Goal: Register for event/course

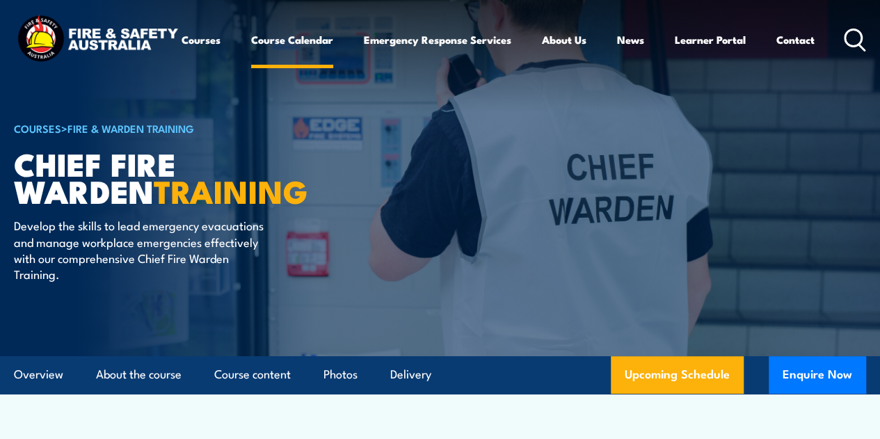
click at [251, 56] on link "Course Calendar" at bounding box center [292, 39] width 82 height 33
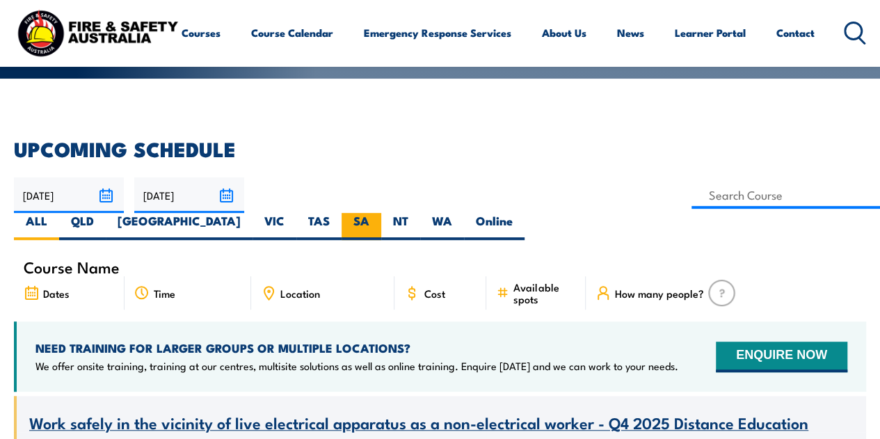
click at [381, 213] on label "SA" at bounding box center [362, 226] width 40 height 27
click at [378, 213] on input "SA" at bounding box center [373, 217] width 9 height 9
radio input "true"
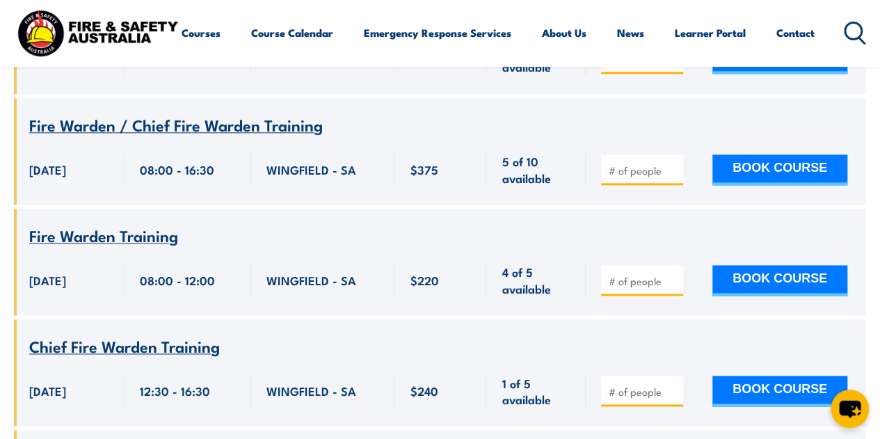
scroll to position [3478, 0]
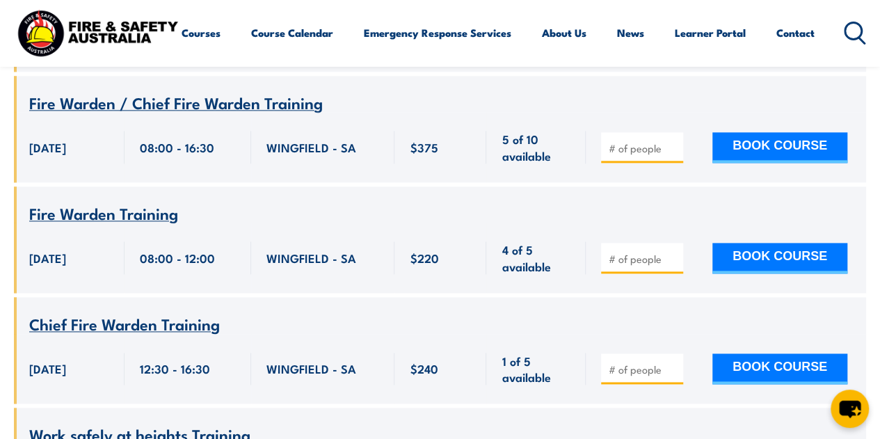
click at [602, 426] on div "Work safely at heights Training" at bounding box center [439, 434] width 821 height 17
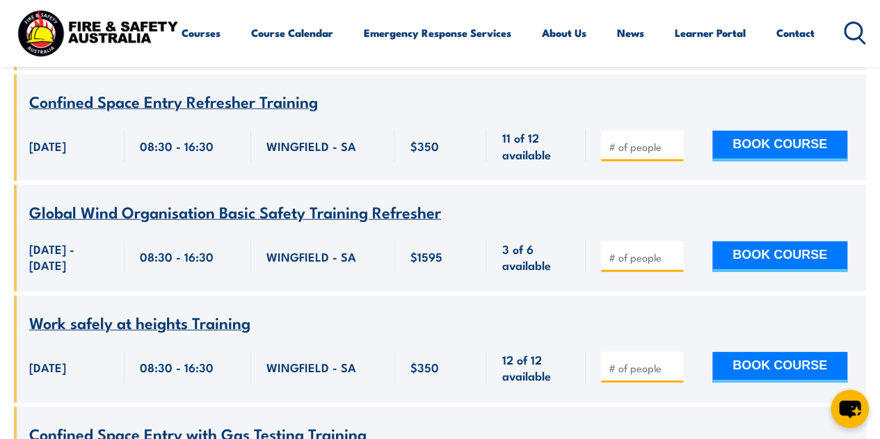
scroll to position [7164, 0]
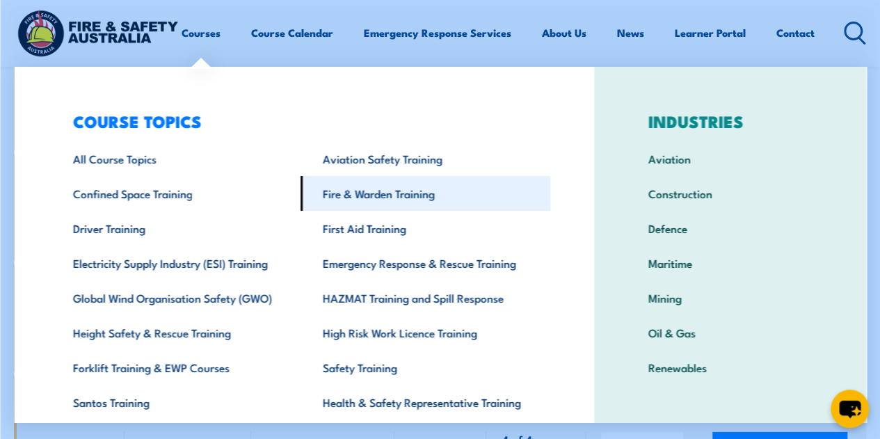
click at [358, 198] on link "Fire & Warden Training" at bounding box center [425, 193] width 250 height 35
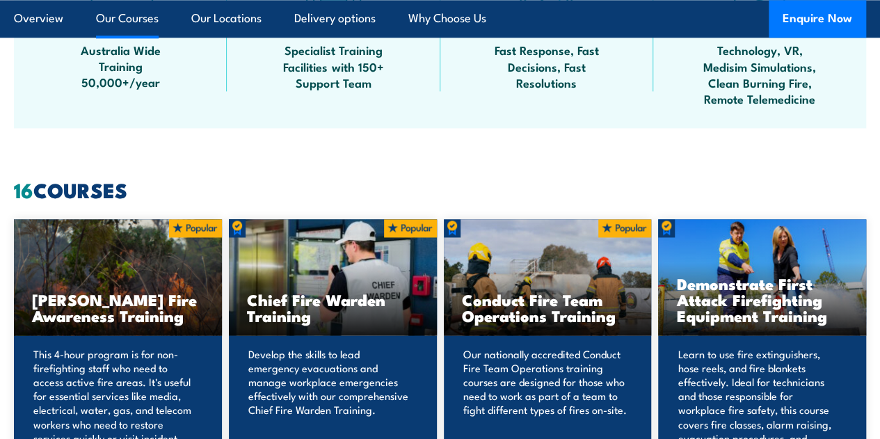
scroll to position [1018, 0]
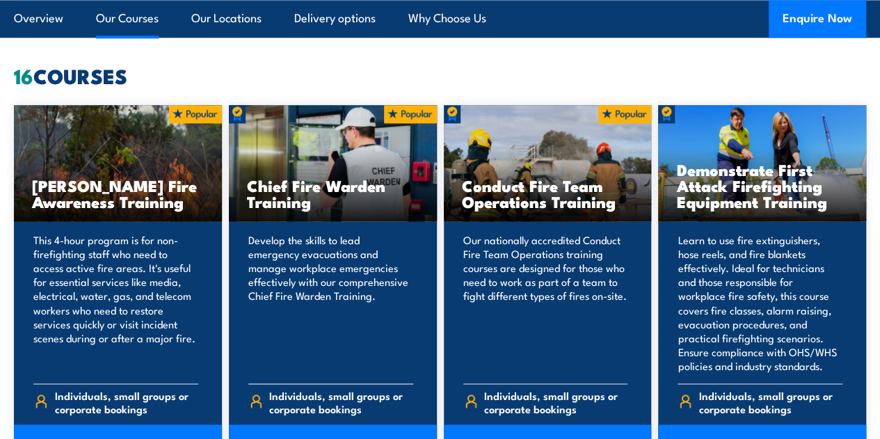
click at [348, 254] on div "Develop the skills to lead emergency evacuations and manage workplace emergenci…" at bounding box center [333, 342] width 208 height 242
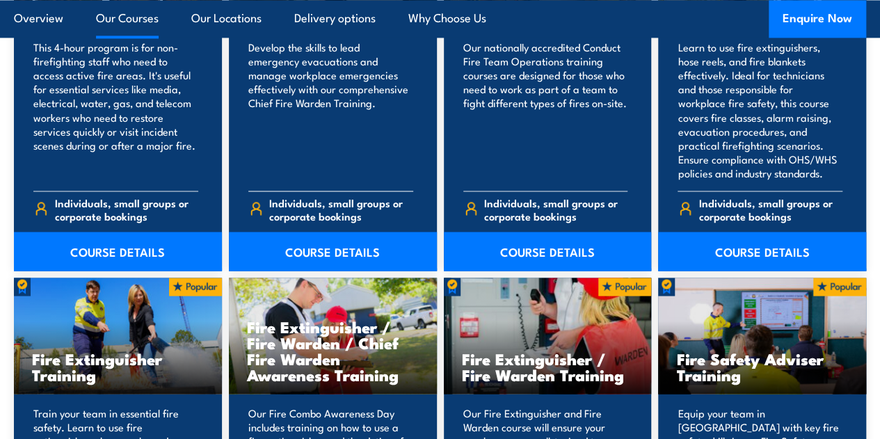
scroll to position [1297, 0]
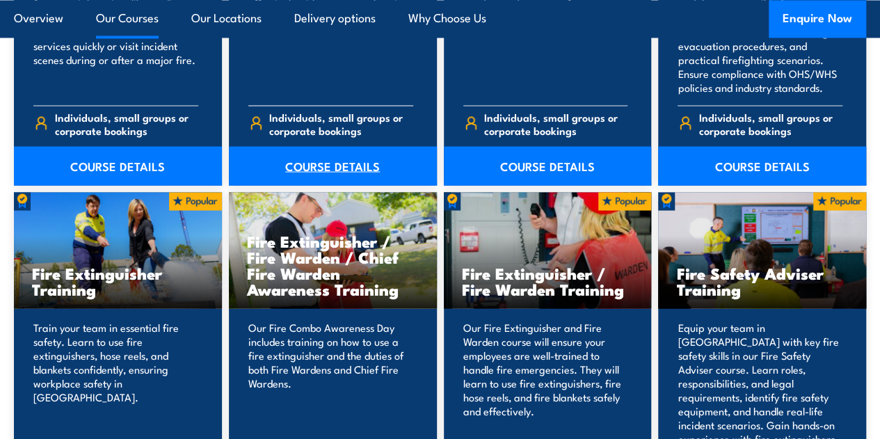
click at [327, 185] on link "COURSE DETAILS" at bounding box center [333, 165] width 208 height 39
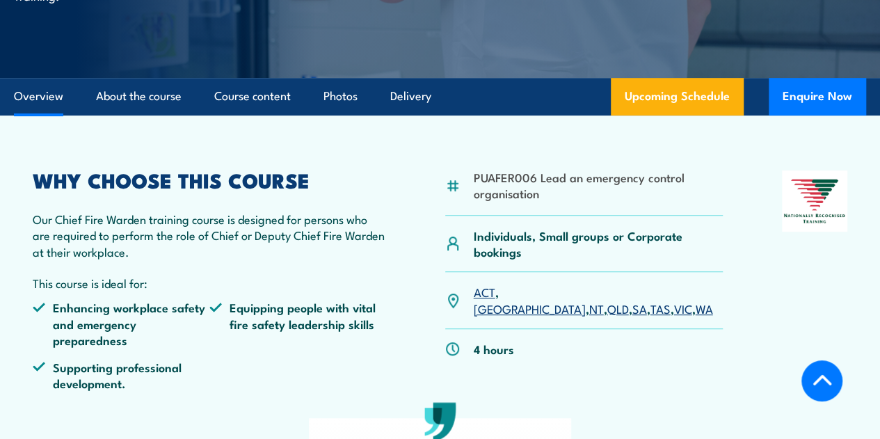
scroll to position [312, 0]
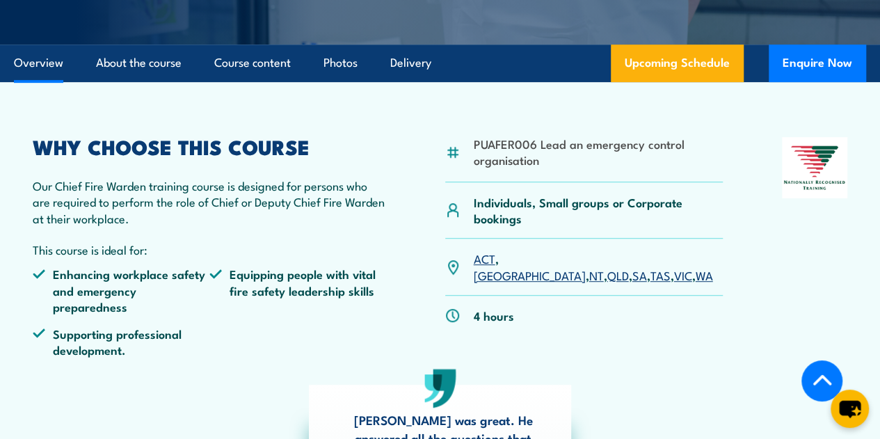
click at [632, 283] on link "SA" at bounding box center [639, 274] width 15 height 17
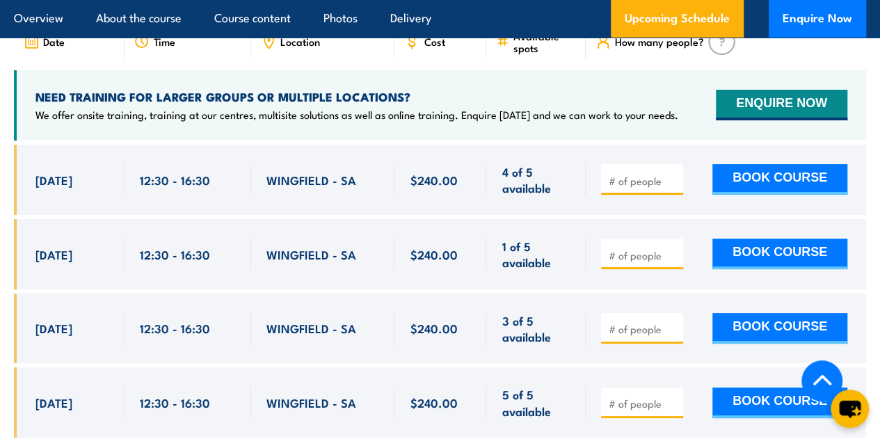
scroll to position [2668, 0]
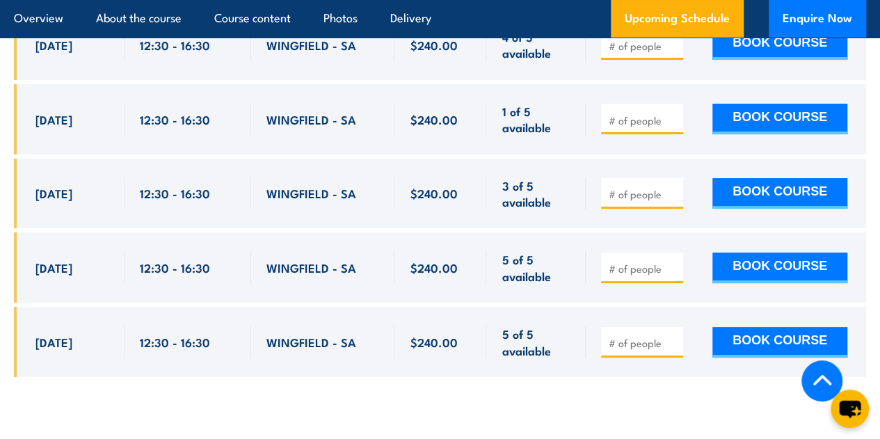
click at [593, 398] on div at bounding box center [440, 204] width 852 height 388
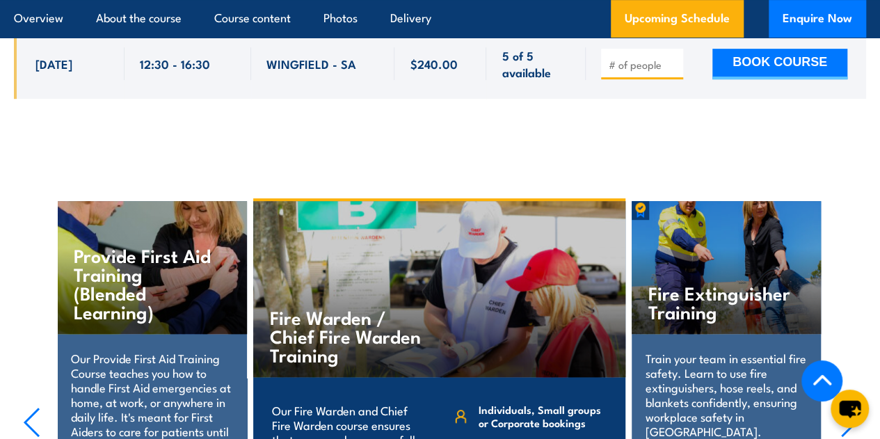
scroll to position [2599, 0]
